Goal: Information Seeking & Learning: Find specific fact

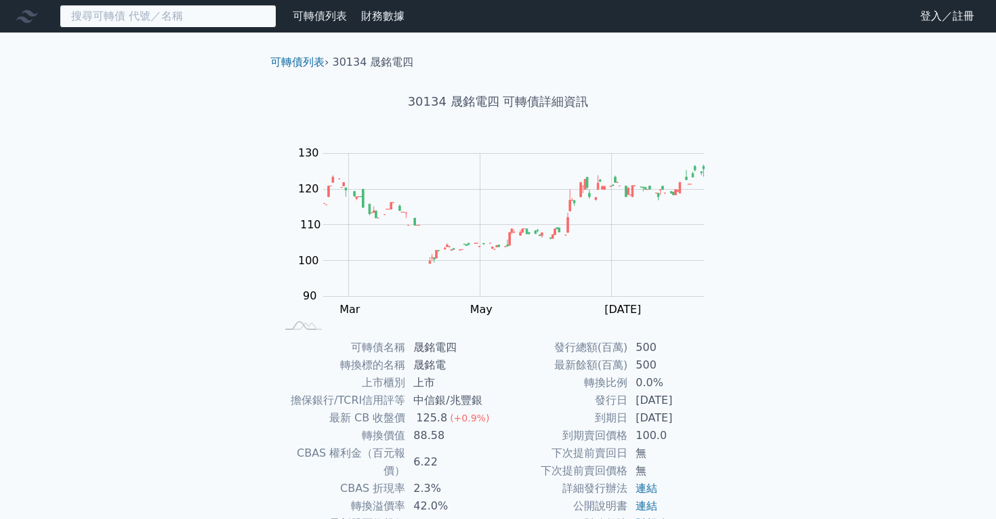
click at [207, 11] on input at bounding box center [168, 16] width 217 height 23
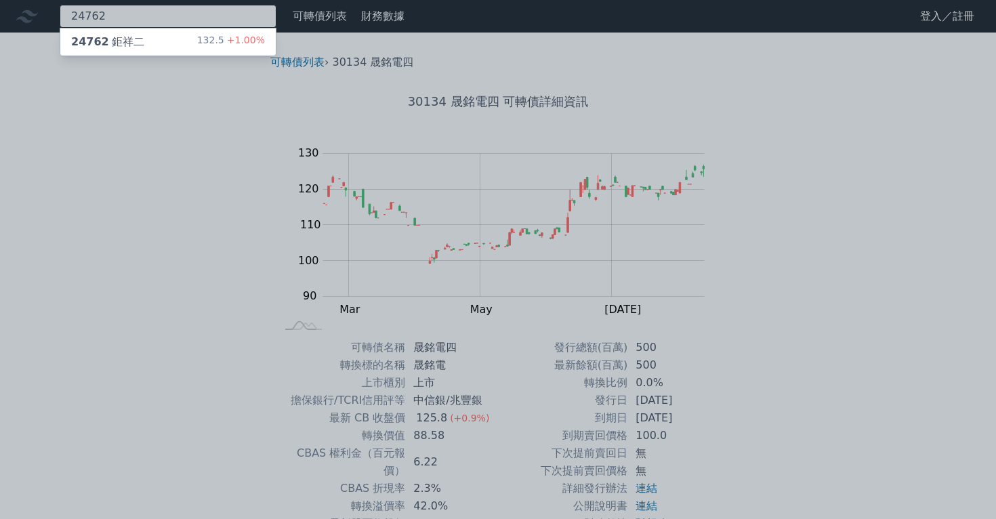
type input "24762"
click at [126, 42] on div "24762 鉅祥二" at bounding box center [107, 42] width 73 height 16
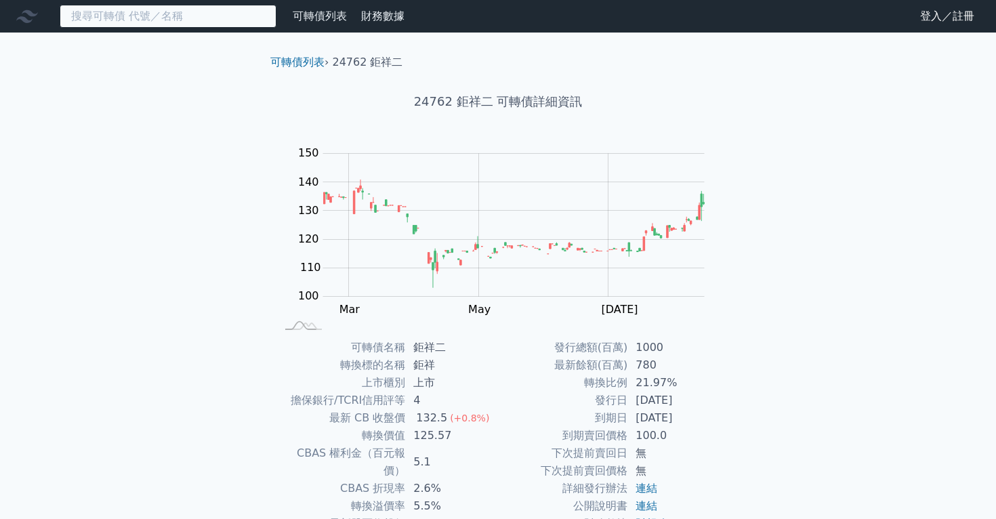
click at [219, 16] on input at bounding box center [168, 16] width 217 height 23
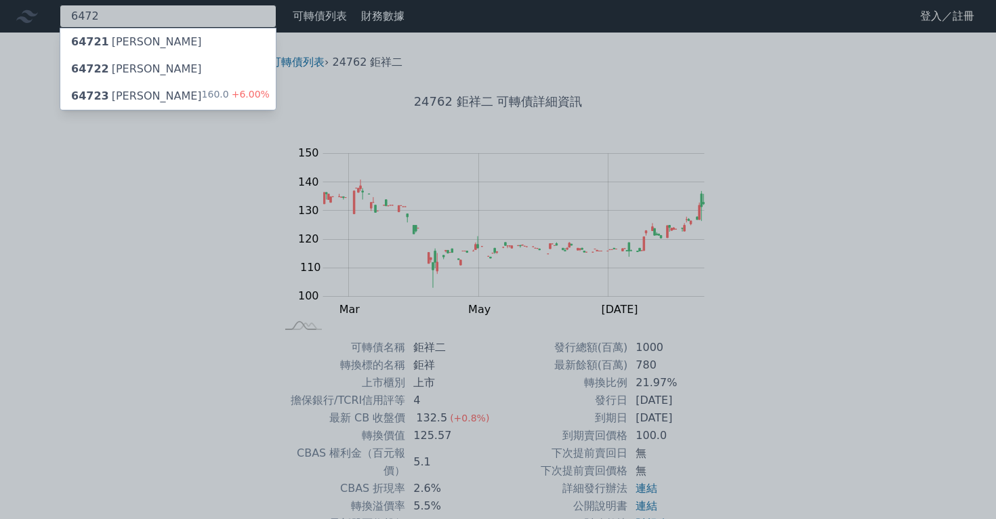
type input "6472"
click at [129, 91] on div "64723 [PERSON_NAME]" at bounding box center [136, 96] width 131 height 16
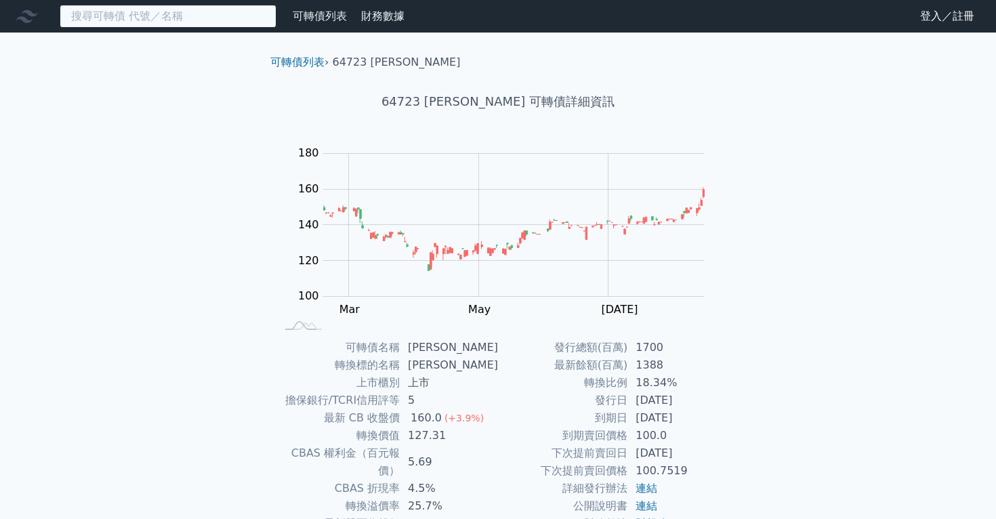
click at [119, 20] on input at bounding box center [168, 16] width 217 height 23
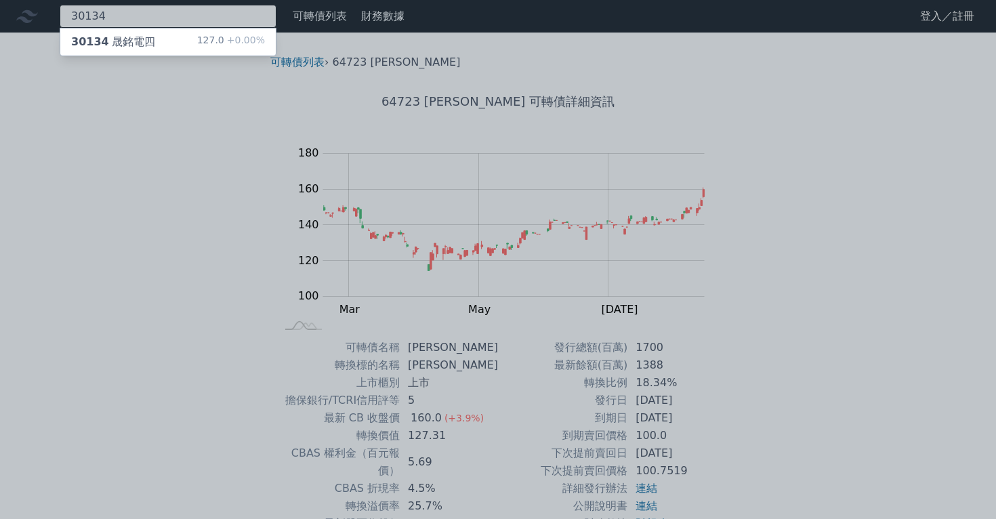
type input "30134"
click at [131, 47] on div "30134 晟銘電四" at bounding box center [113, 42] width 84 height 16
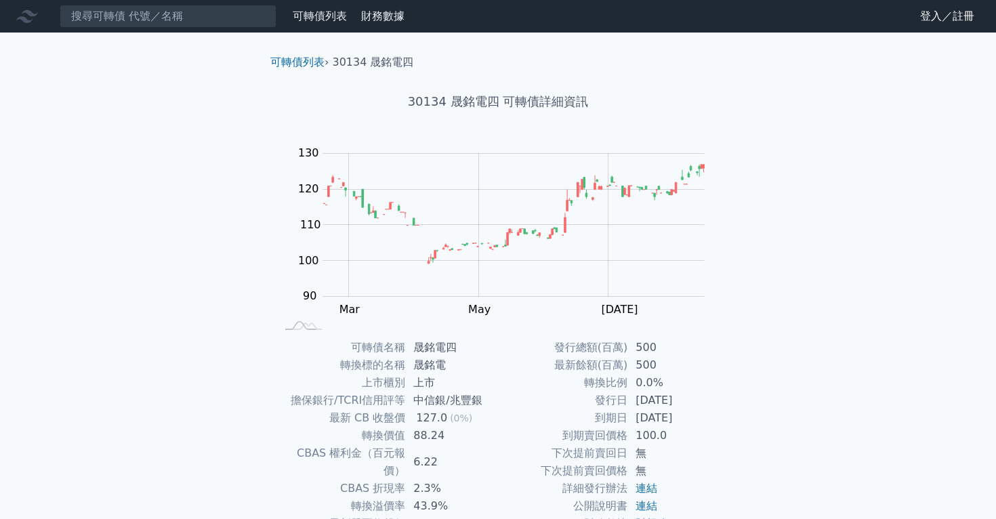
click at [123, 30] on nav "可轉債列表 財務數據 可轉債列表 財務數據 登入／註冊 登入／註冊" at bounding box center [498, 16] width 996 height 33
click at [123, 24] on input at bounding box center [168, 16] width 217 height 23
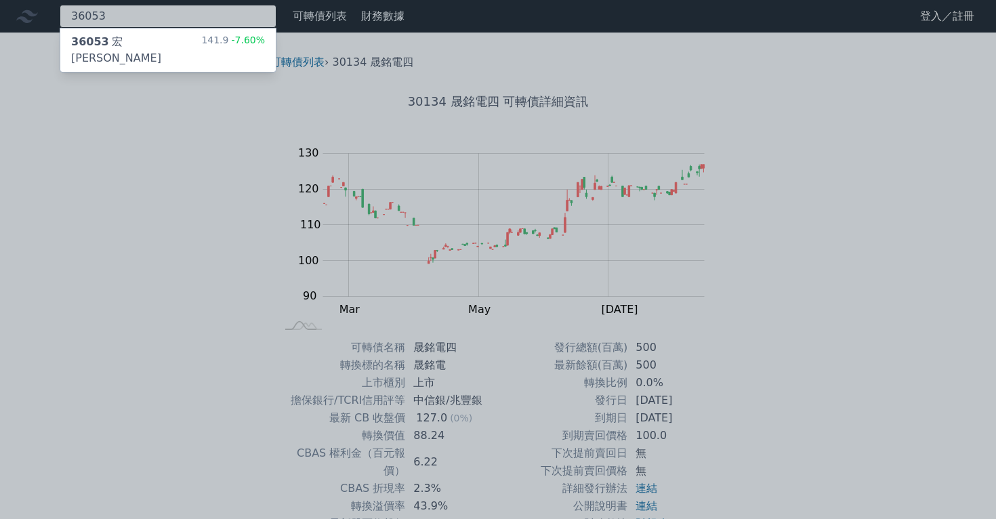
type input "36053"
click at [128, 42] on div "36053 [PERSON_NAME]" at bounding box center [136, 50] width 130 height 33
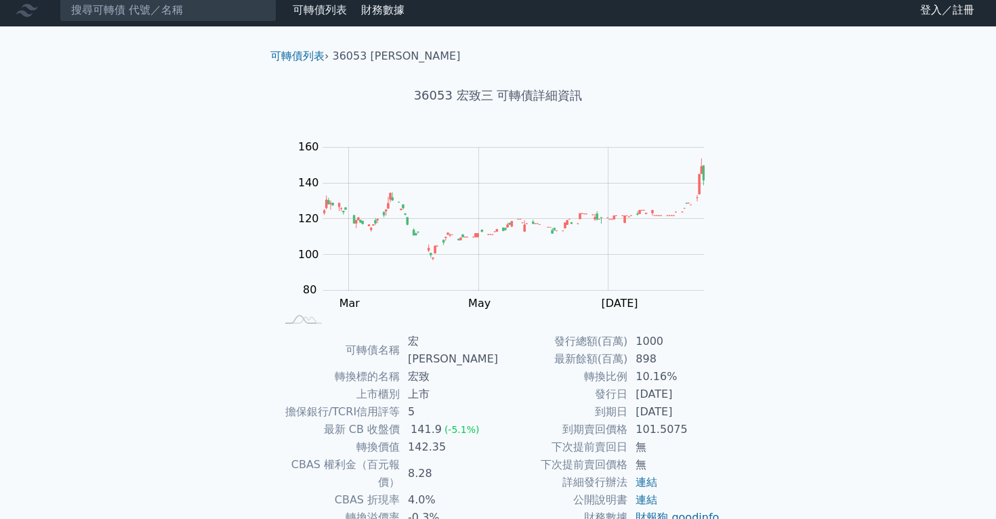
scroll to position [9, 0]
